Goal: Ask a question

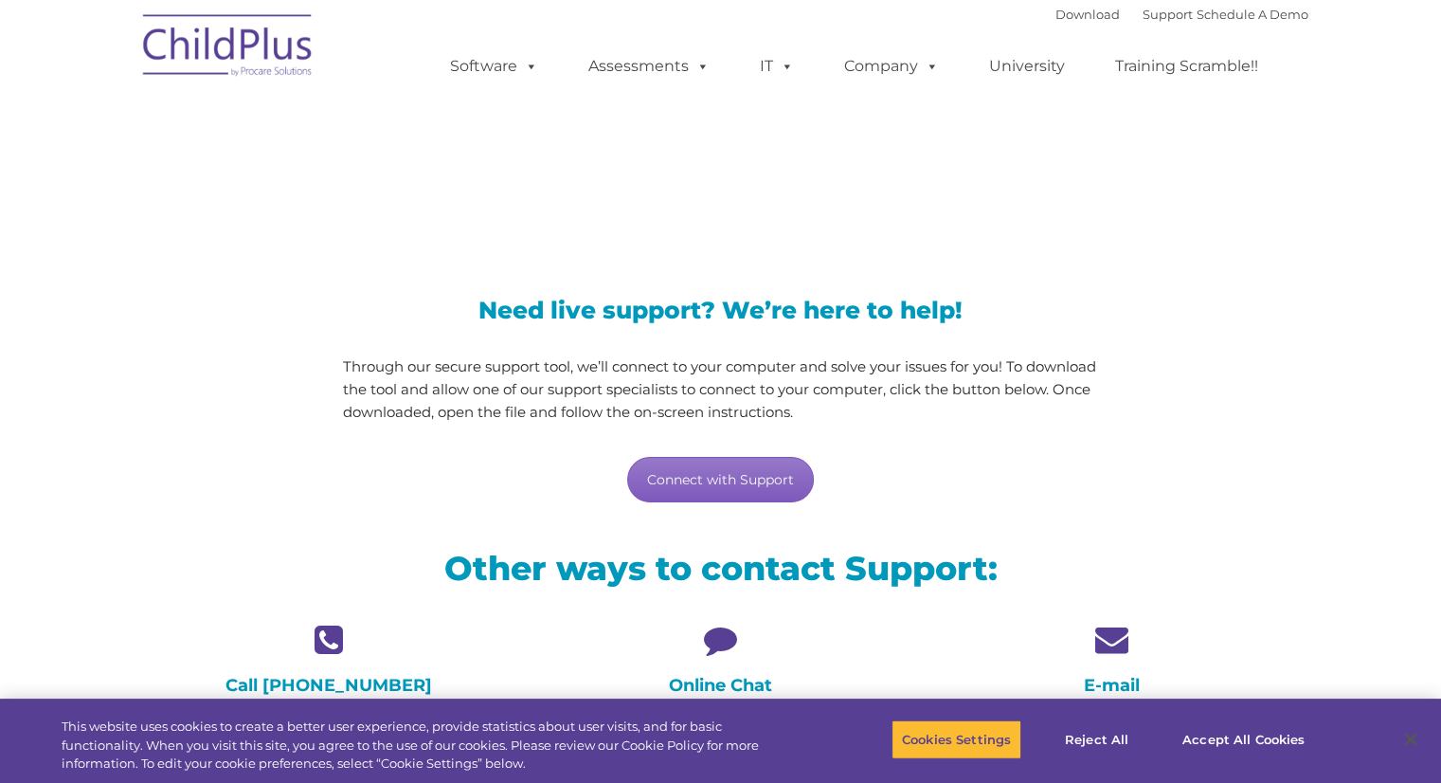
click at [758, 482] on link "Connect with Support" at bounding box center [720, 479] width 187 height 45
click at [720, 647] on icon at bounding box center [720, 639] width 363 height 33
click at [734, 633] on icon at bounding box center [720, 639] width 363 height 33
click at [735, 633] on icon at bounding box center [720, 639] width 363 height 33
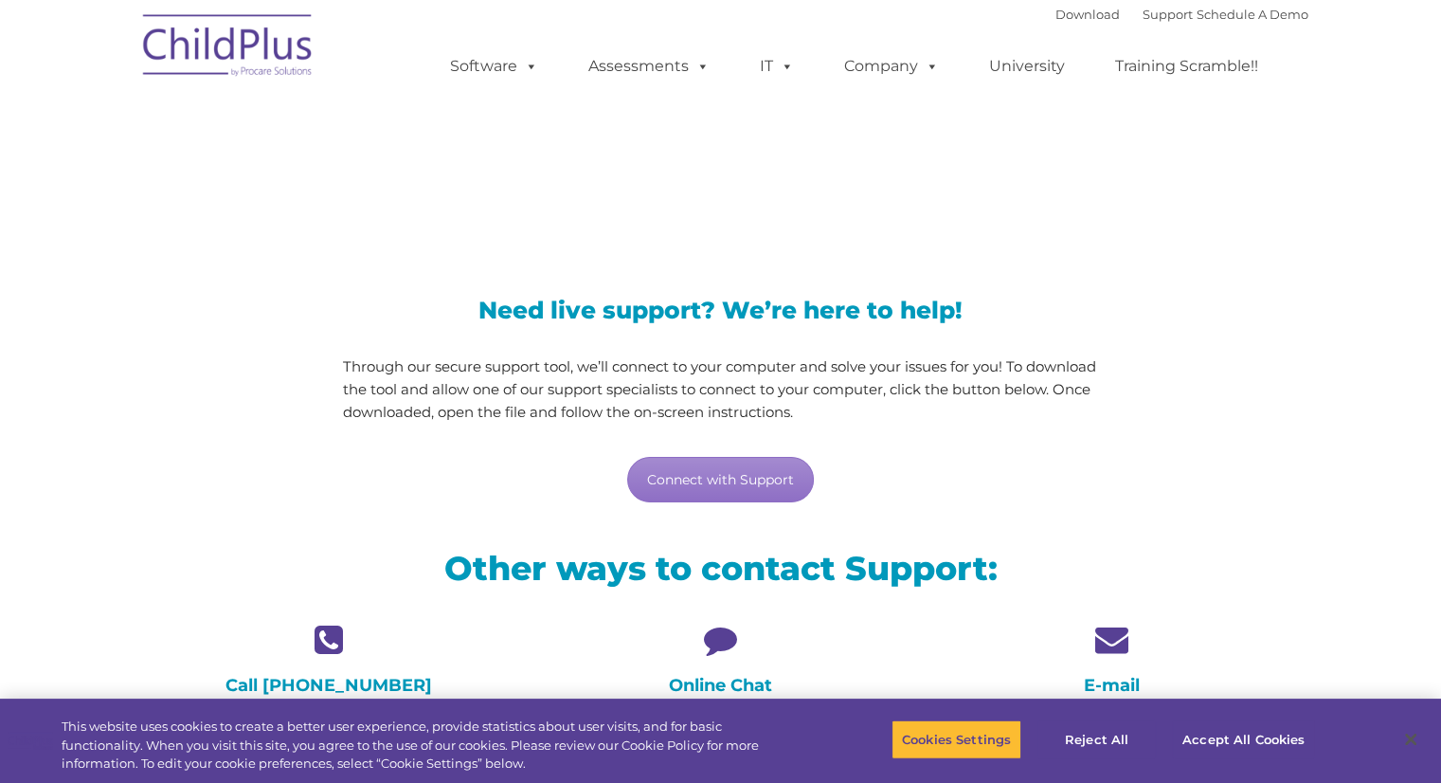
click at [735, 633] on icon at bounding box center [720, 639] width 363 height 33
click at [712, 505] on div "Need live support? We’re here to help! Through our secure support tool, we’ll c…" at bounding box center [721, 382] width 784 height 281
click at [713, 497] on link "Connect with Support" at bounding box center [720, 479] width 187 height 45
click at [717, 660] on div "Online Chat Chat now with a ChildPlus representative using the green chat app a…" at bounding box center [720, 690] width 363 height 135
click at [715, 641] on icon at bounding box center [720, 639] width 363 height 33
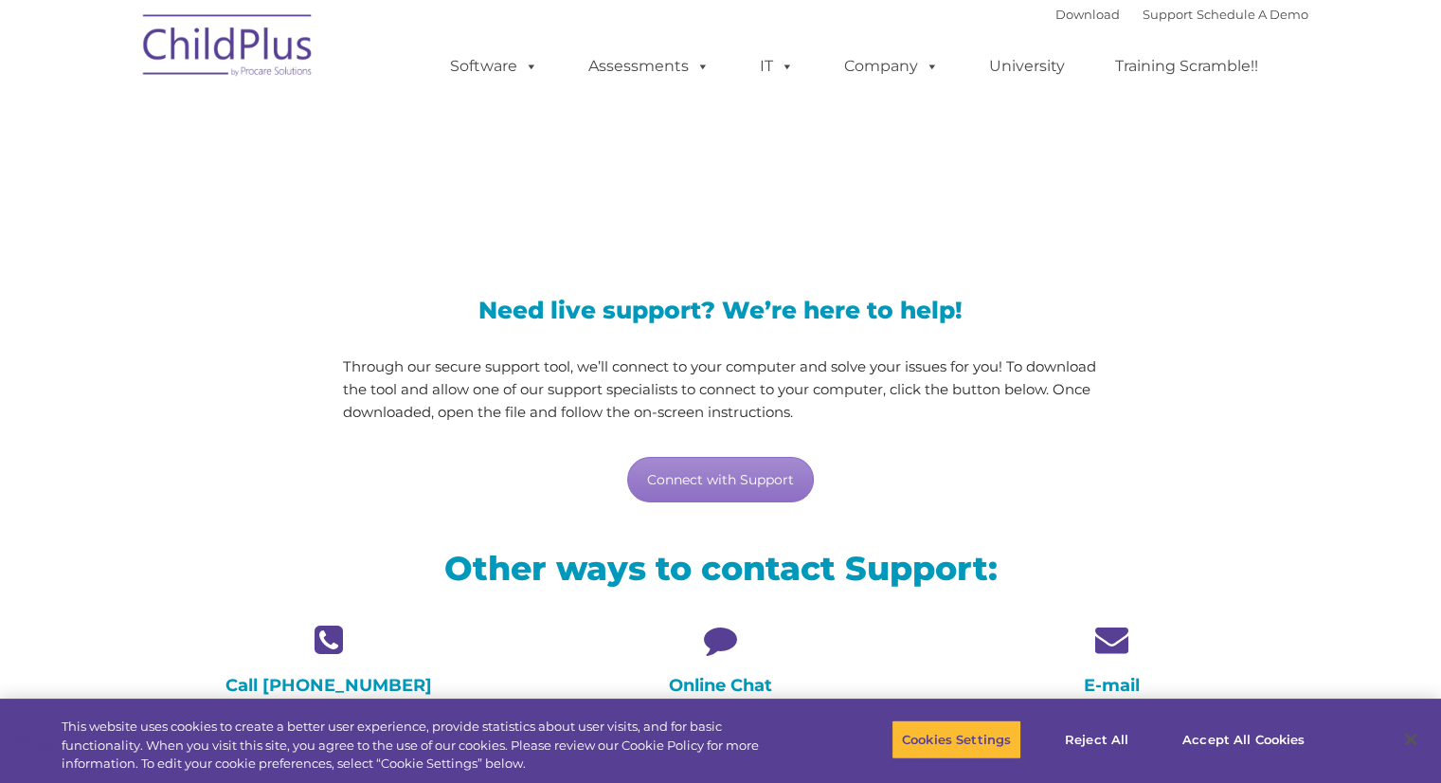
click at [715, 641] on icon at bounding box center [720, 639] width 363 height 33
click at [715, 642] on icon at bounding box center [720, 639] width 363 height 33
click at [715, 643] on icon at bounding box center [720, 639] width 363 height 33
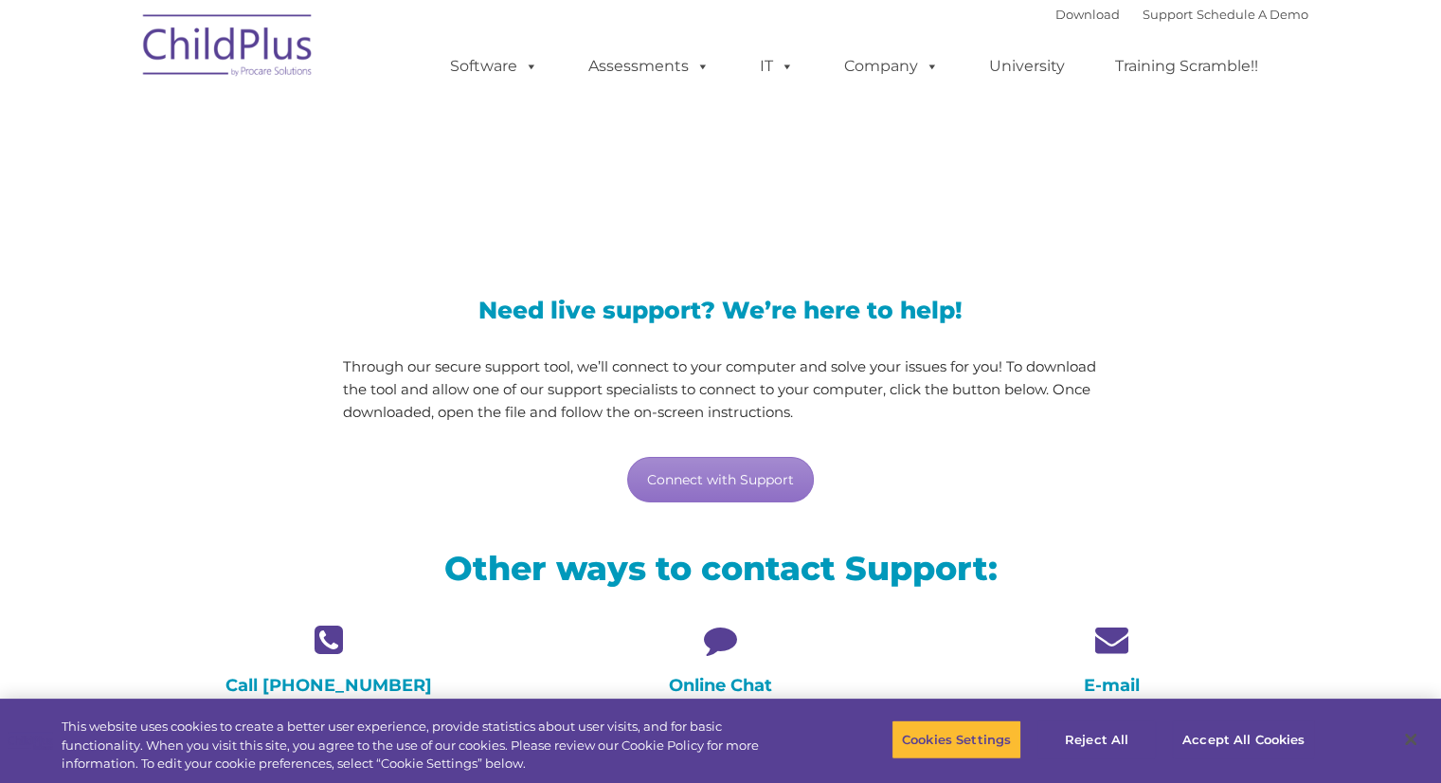
click at [724, 601] on div "Other ways to contact Support:" at bounding box center [721, 573] width 1175 height 100
click at [728, 632] on icon at bounding box center [720, 639] width 363 height 33
click at [728, 588] on div "Other ways to contact Support:" at bounding box center [721, 573] width 1175 height 100
click at [725, 634] on icon at bounding box center [720, 639] width 363 height 33
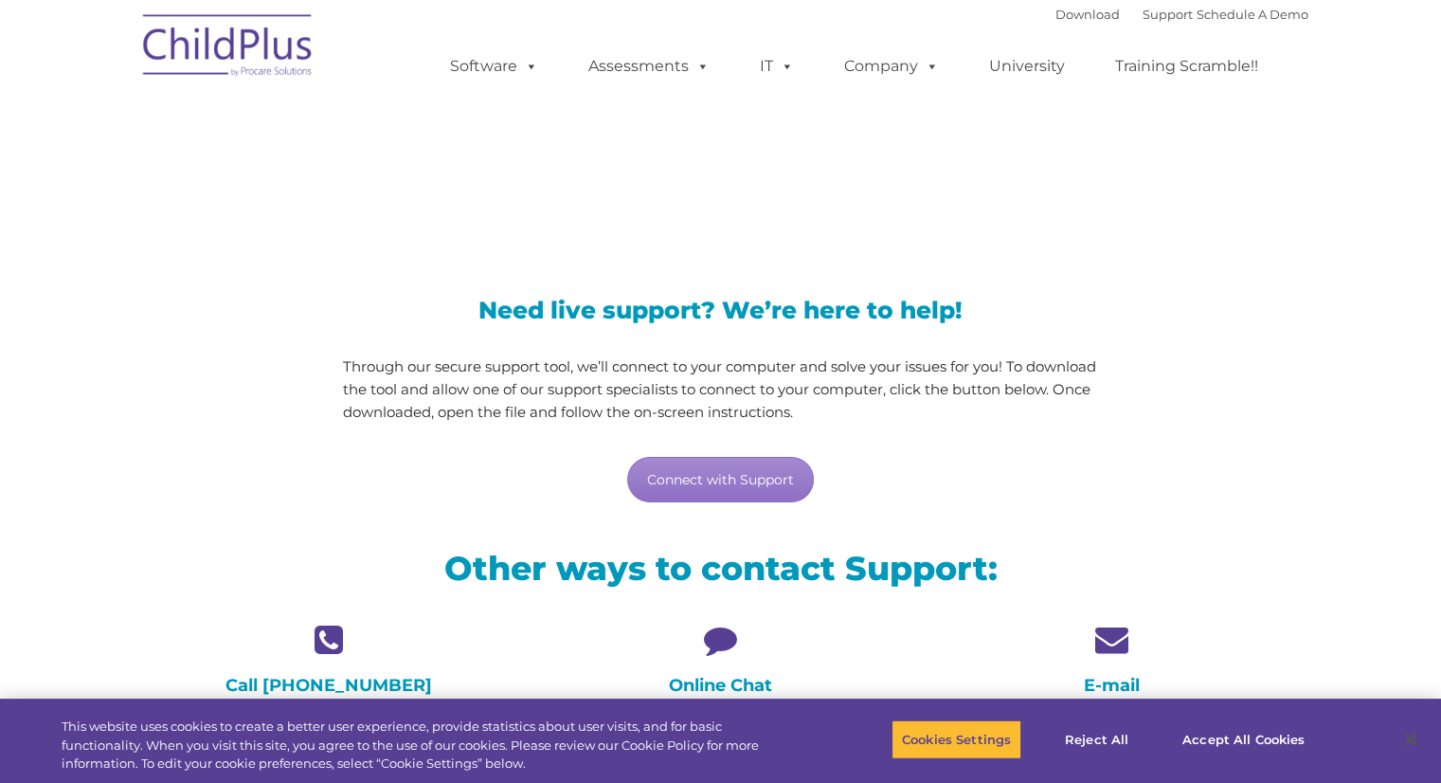
click at [725, 634] on icon at bounding box center [720, 639] width 363 height 33
click at [710, 649] on icon at bounding box center [720, 639] width 363 height 33
